Goal: Task Accomplishment & Management: Manage account settings

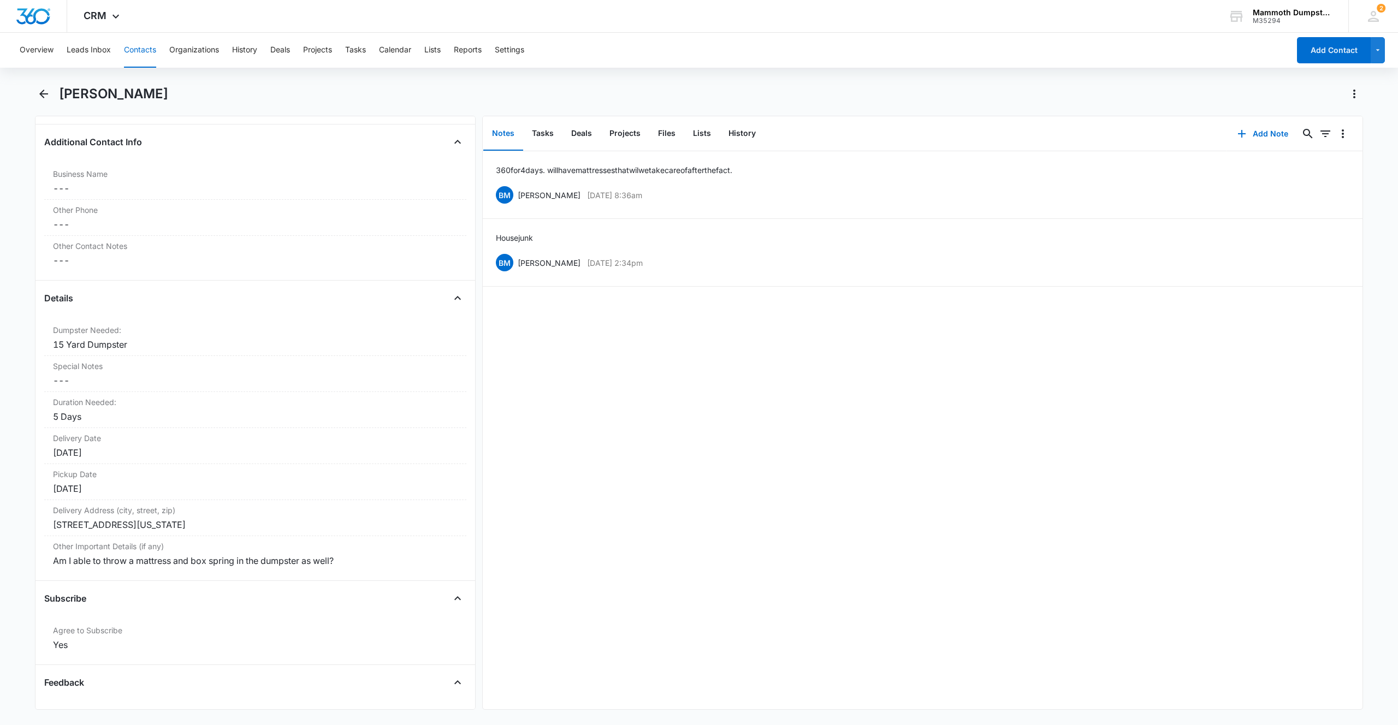
scroll to position [1016, 0]
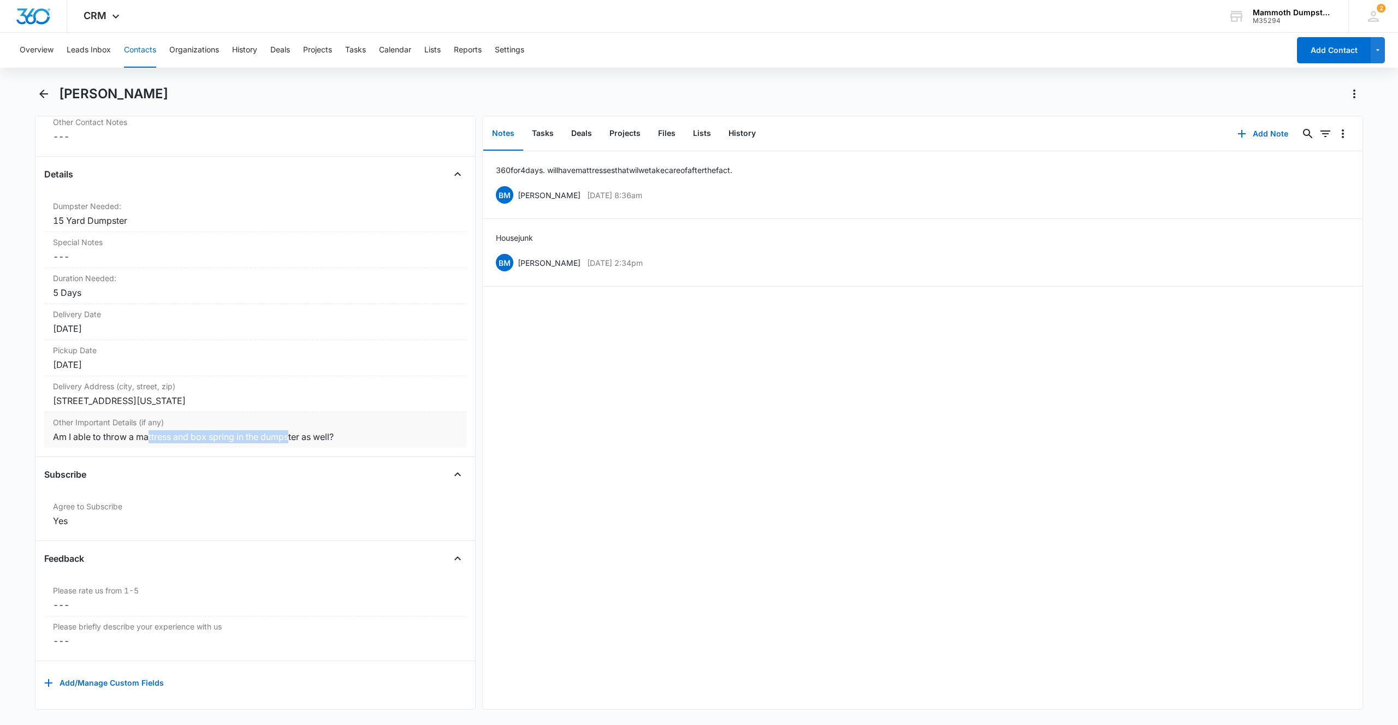
drag, startPoint x: 153, startPoint y: 428, endPoint x: 293, endPoint y: 425, distance: 139.8
click at [293, 430] on div "Am I able to throw a mattress and box spring in the dumpster as well?" at bounding box center [255, 436] width 405 height 13
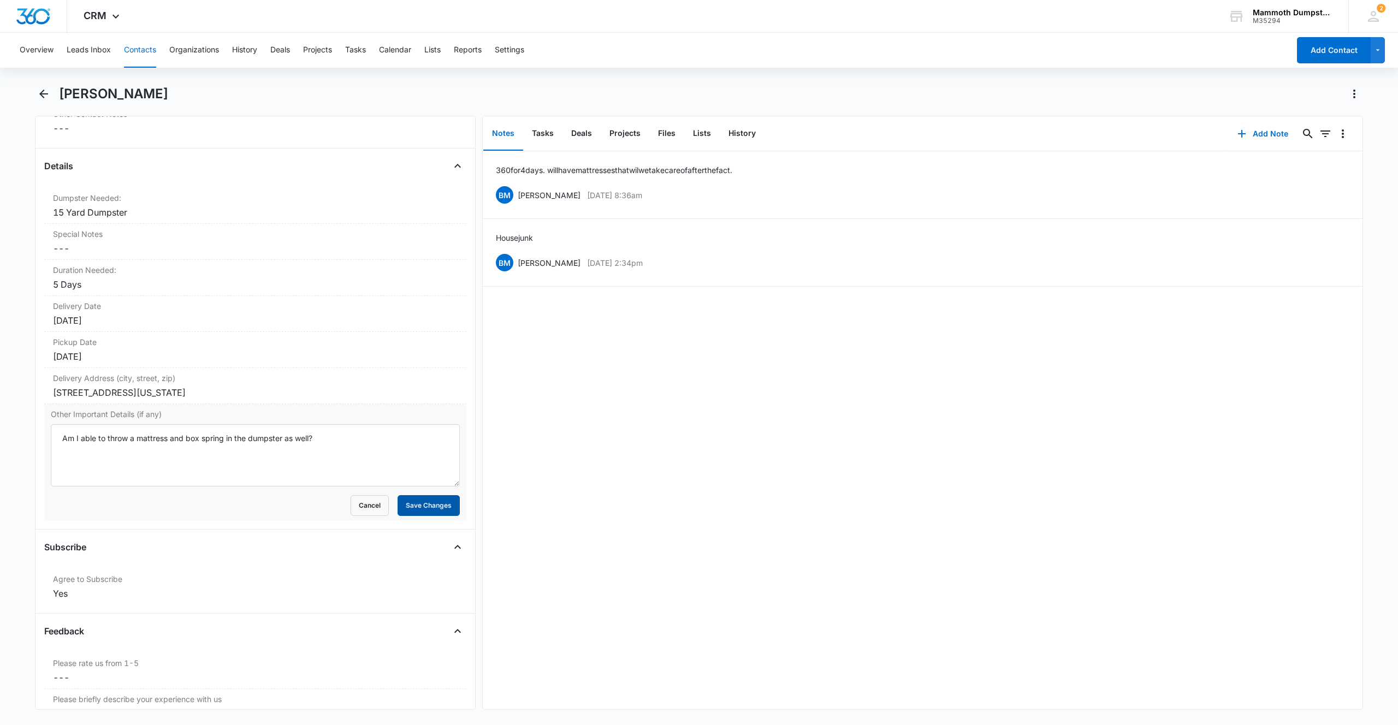
click at [438, 512] on button "Save Changes" at bounding box center [429, 505] width 62 height 21
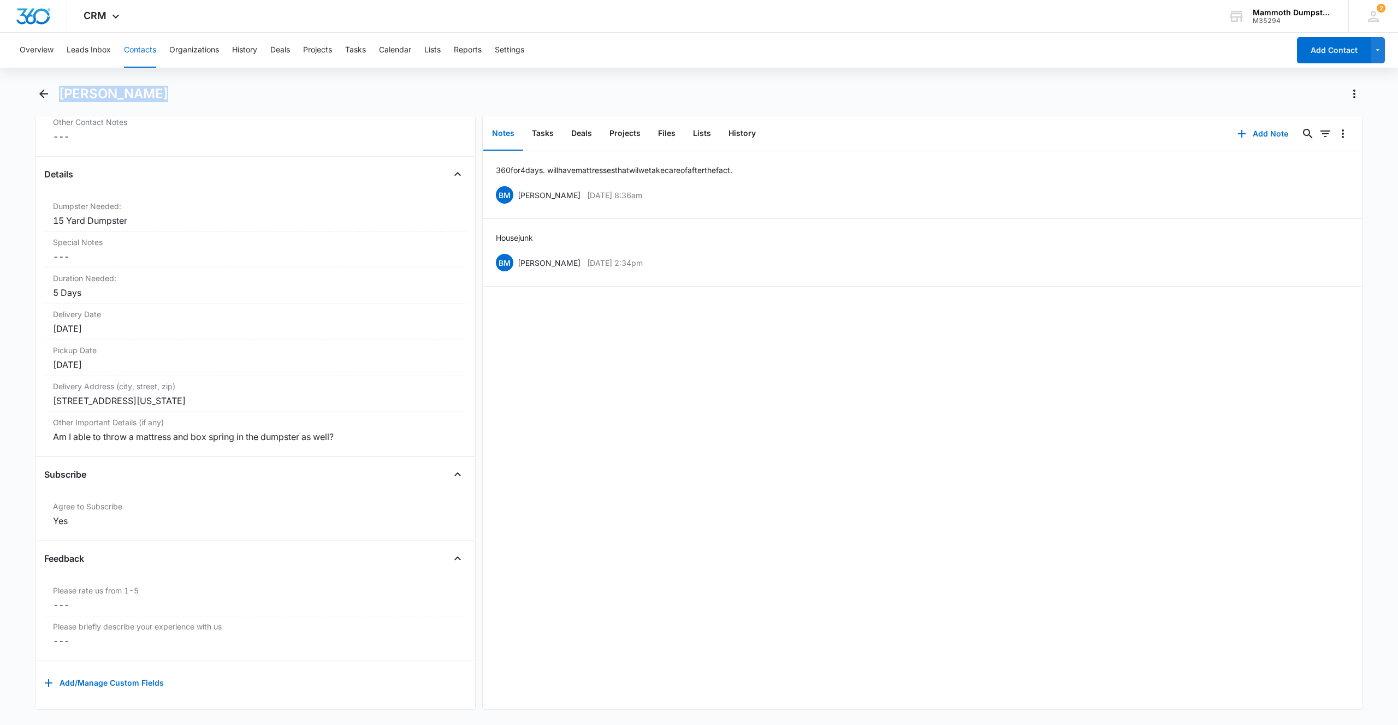
drag, startPoint x: 168, startPoint y: 91, endPoint x: 57, endPoint y: 90, distance: 110.9
click at [57, 90] on div "[PERSON_NAME]" at bounding box center [699, 100] width 1328 height 31
copy h1 "[PERSON_NAME]"
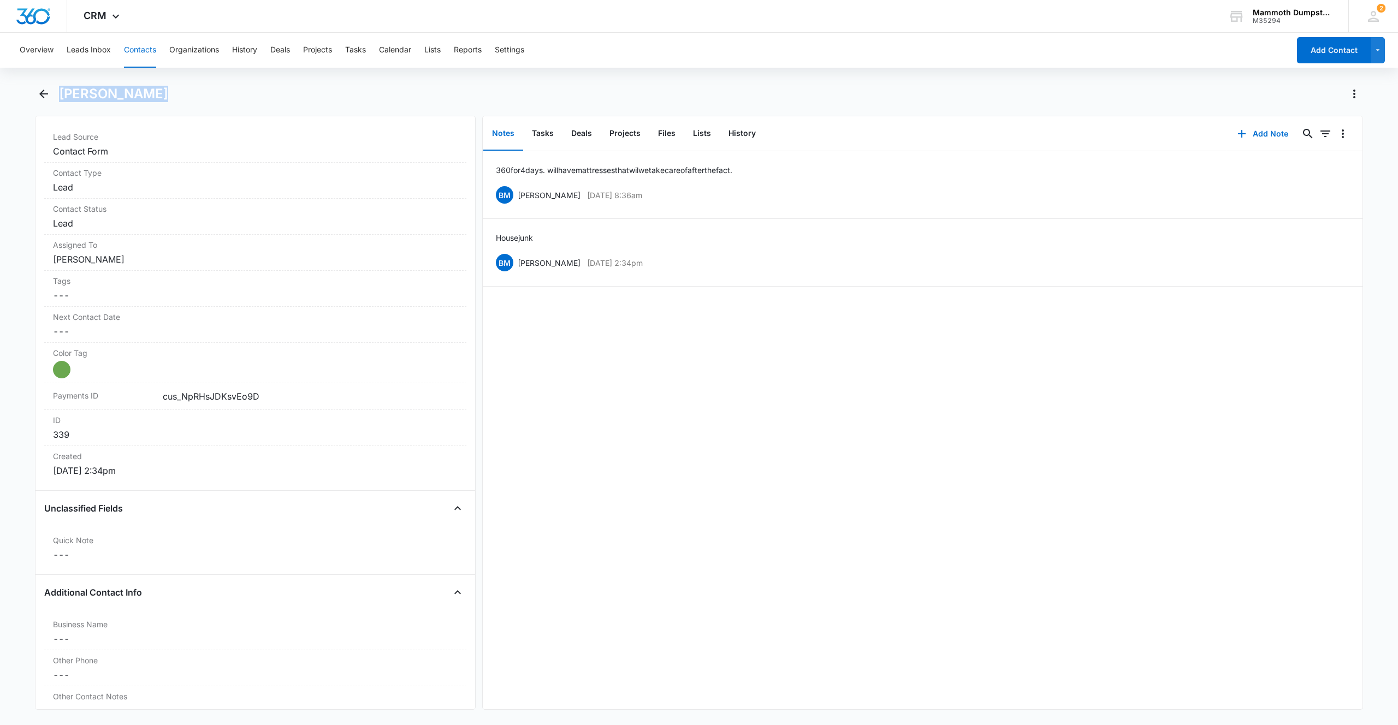
scroll to position [0, 0]
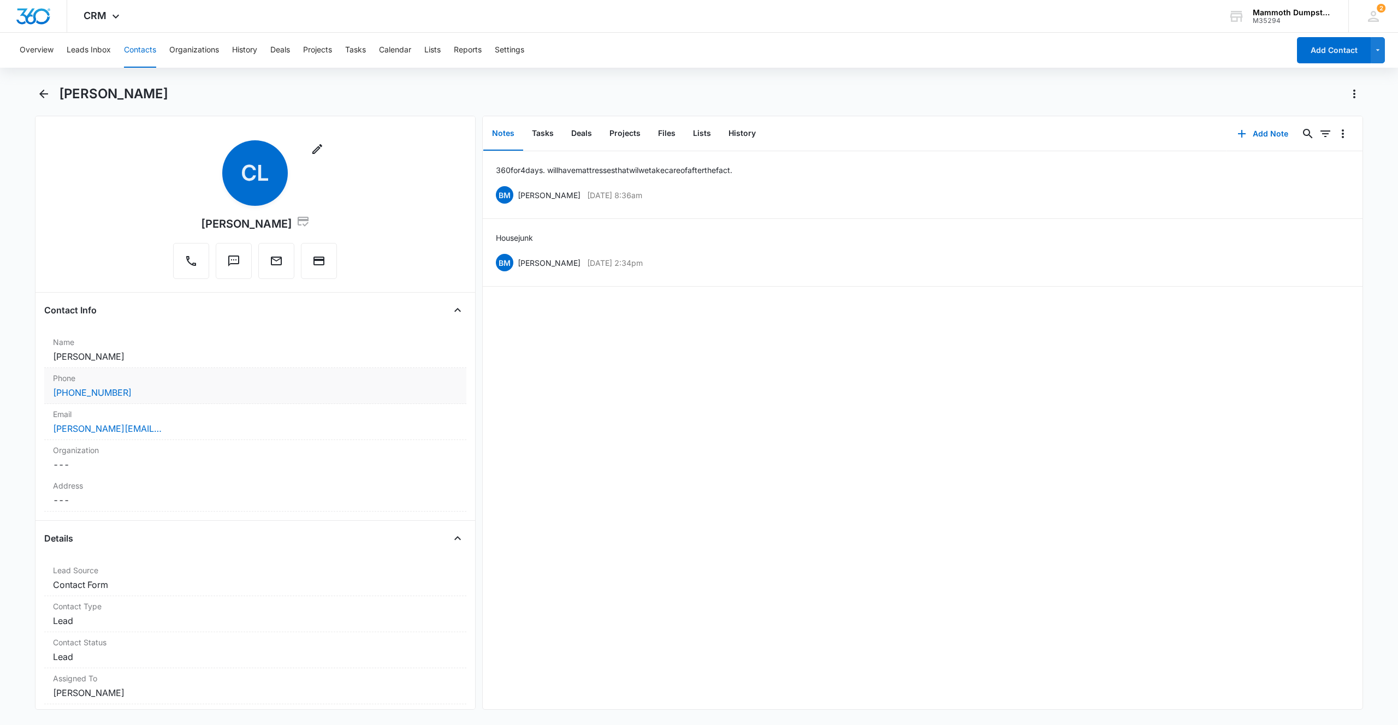
click at [190, 392] on div "[PHONE_NUMBER]" at bounding box center [255, 392] width 405 height 13
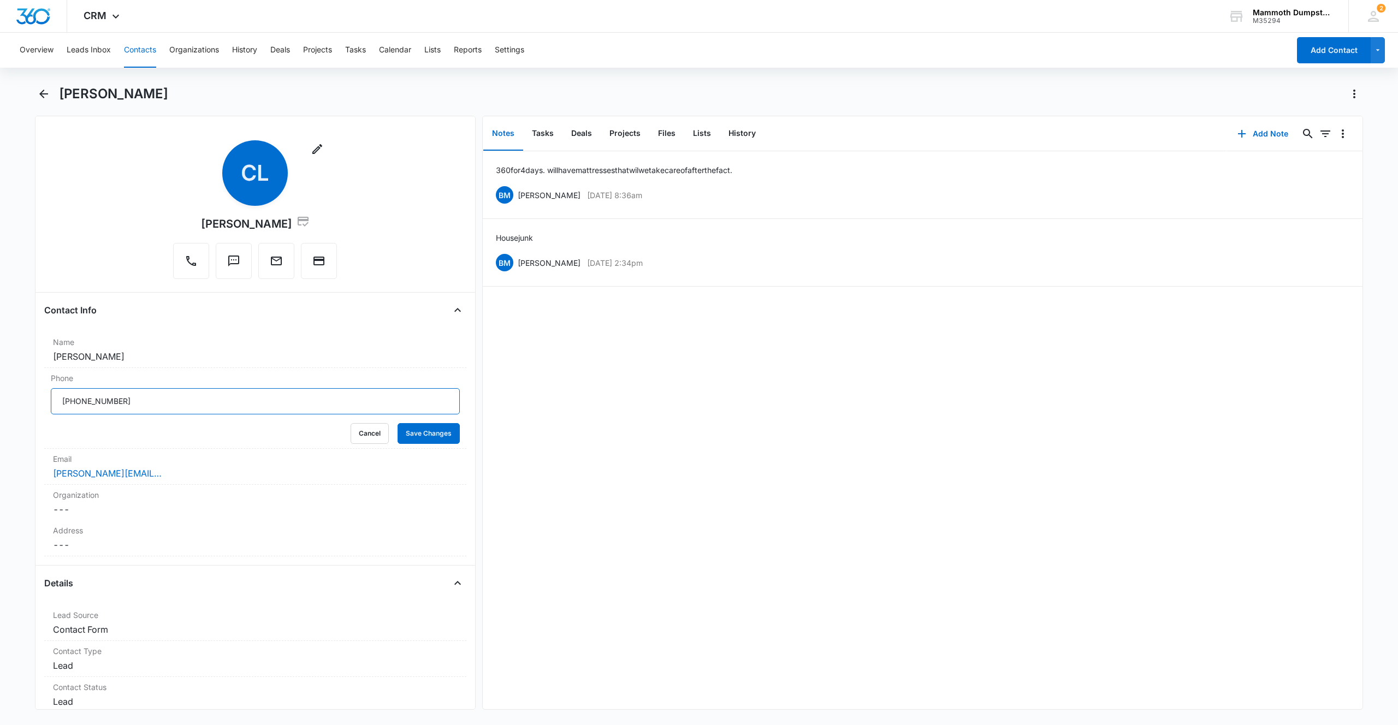
drag, startPoint x: 230, startPoint y: 399, endPoint x: 16, endPoint y: 386, distance: 215.0
click at [0, 387] on main "[PERSON_NAME] Remove CL [PERSON_NAME] Contact Info Name Cancel Save Changes [PE…" at bounding box center [699, 404] width 1398 height 638
drag, startPoint x: 396, startPoint y: 426, endPoint x: 470, endPoint y: 434, distance: 73.5
click at [398, 426] on button "Save Changes" at bounding box center [429, 433] width 62 height 21
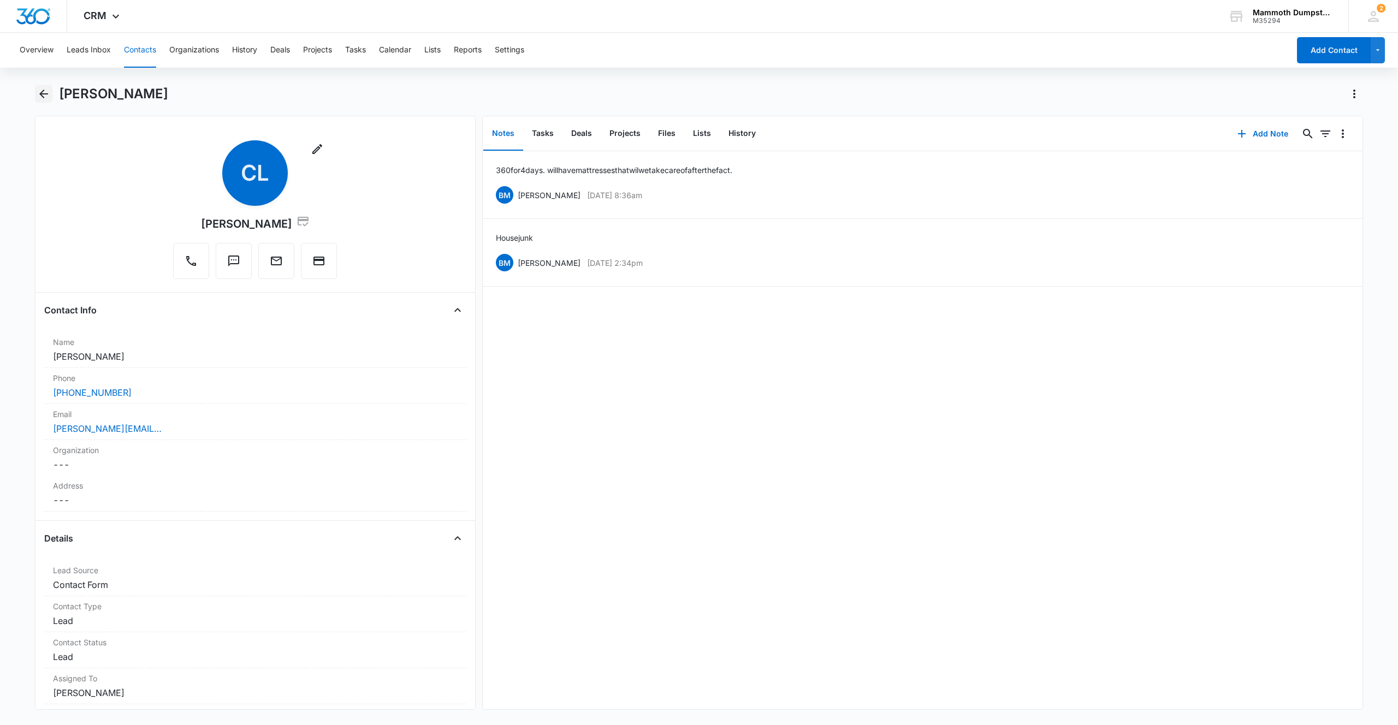
click at [44, 94] on icon "Back" at bounding box center [43, 93] width 13 height 13
